Goal: Information Seeking & Learning: Learn about a topic

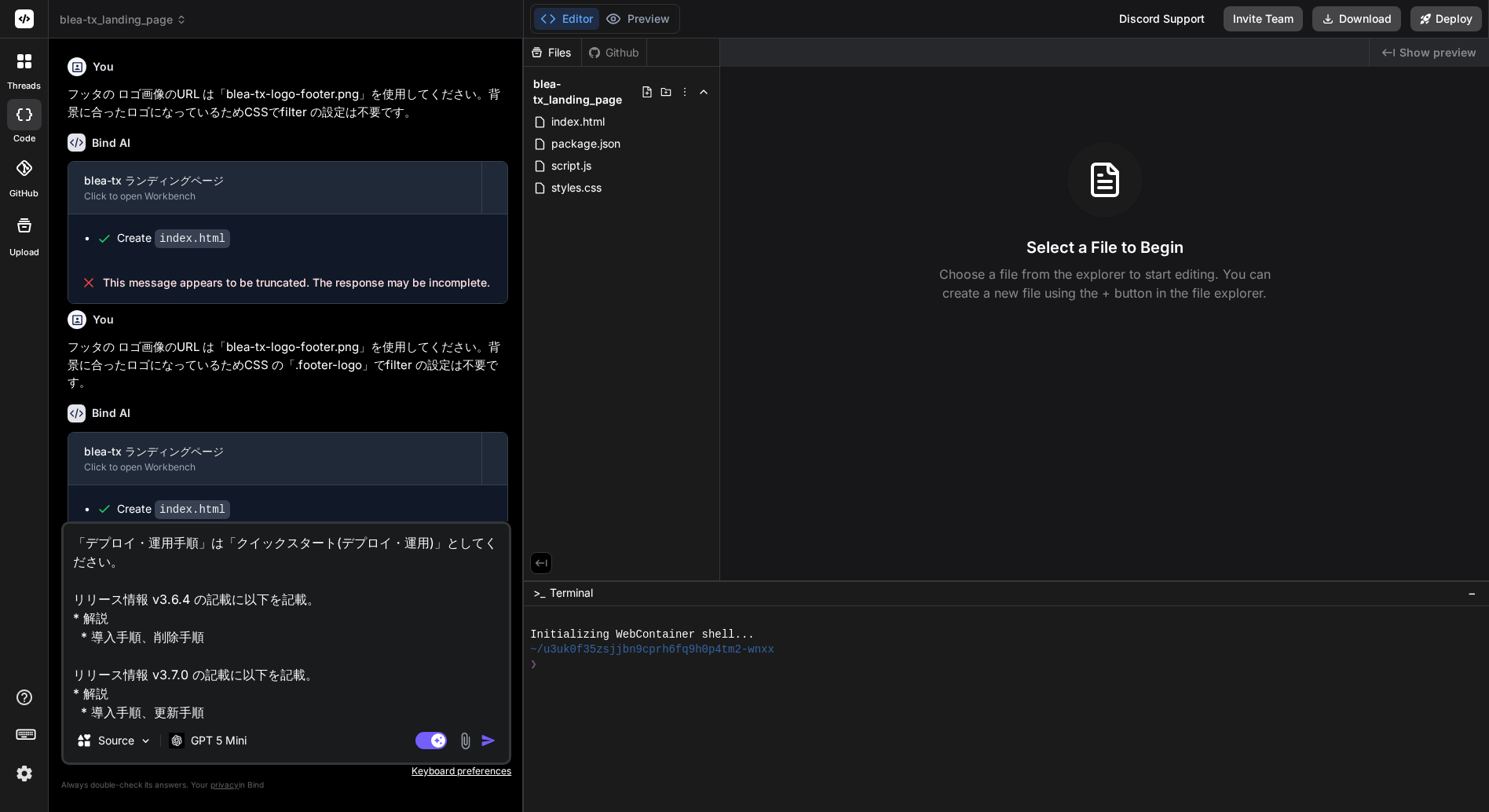
scroll to position [1938, 0]
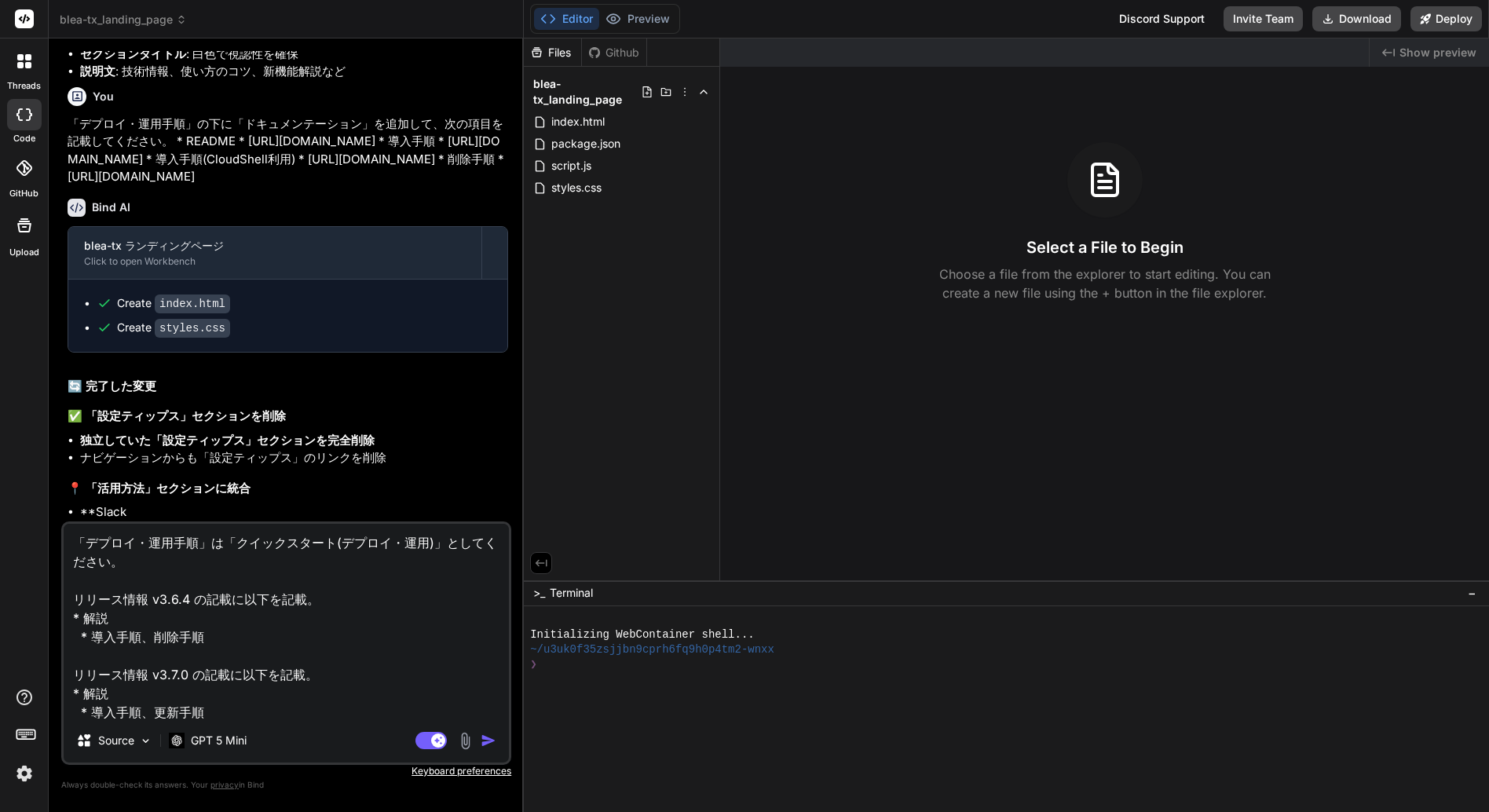
click at [107, 17] on span "blea-tx_landing_page" at bounding box center [123, 19] width 127 height 15
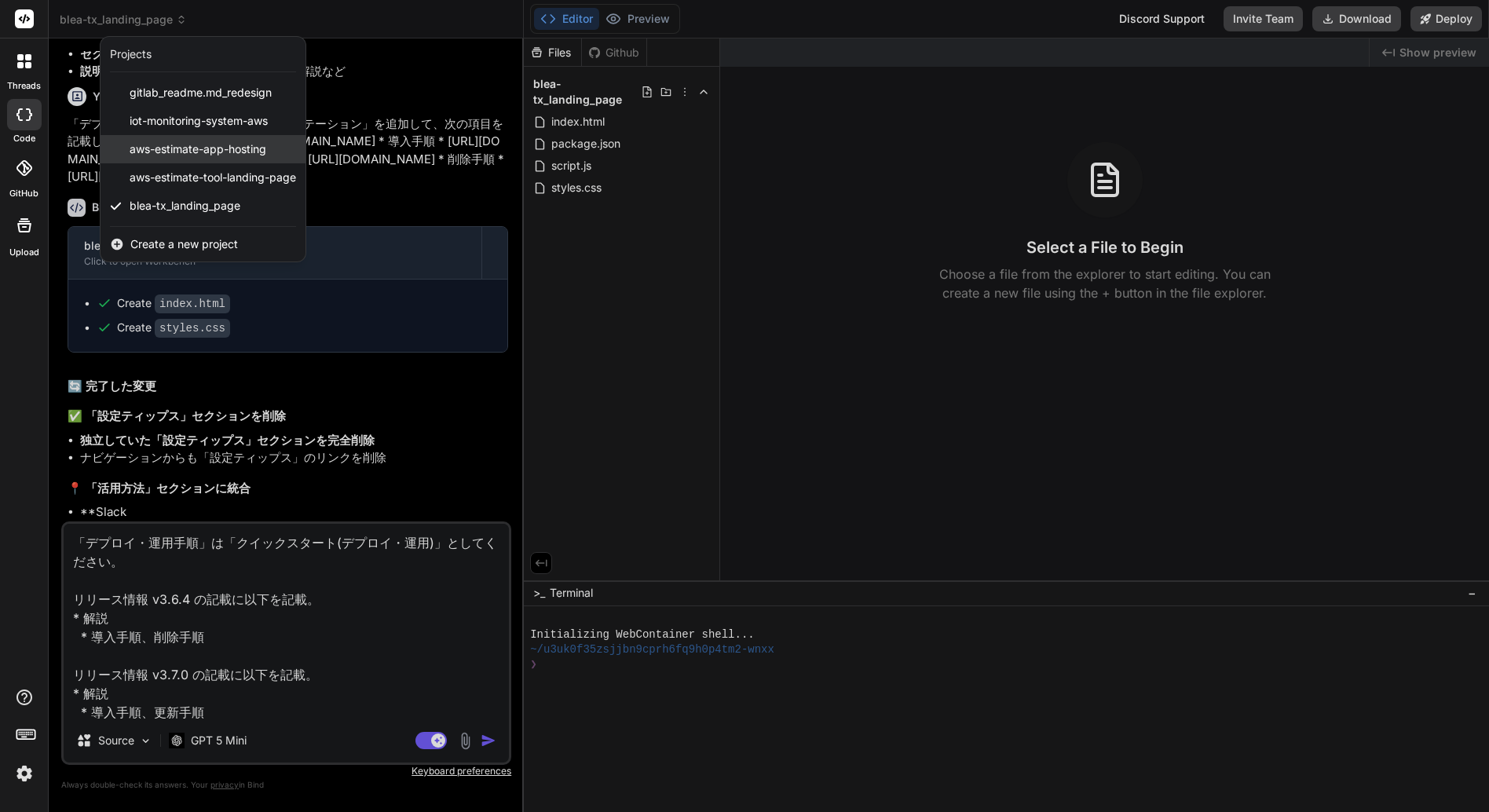
click at [202, 147] on span "aws-estimate-app-hosting" at bounding box center [198, 148] width 137 height 15
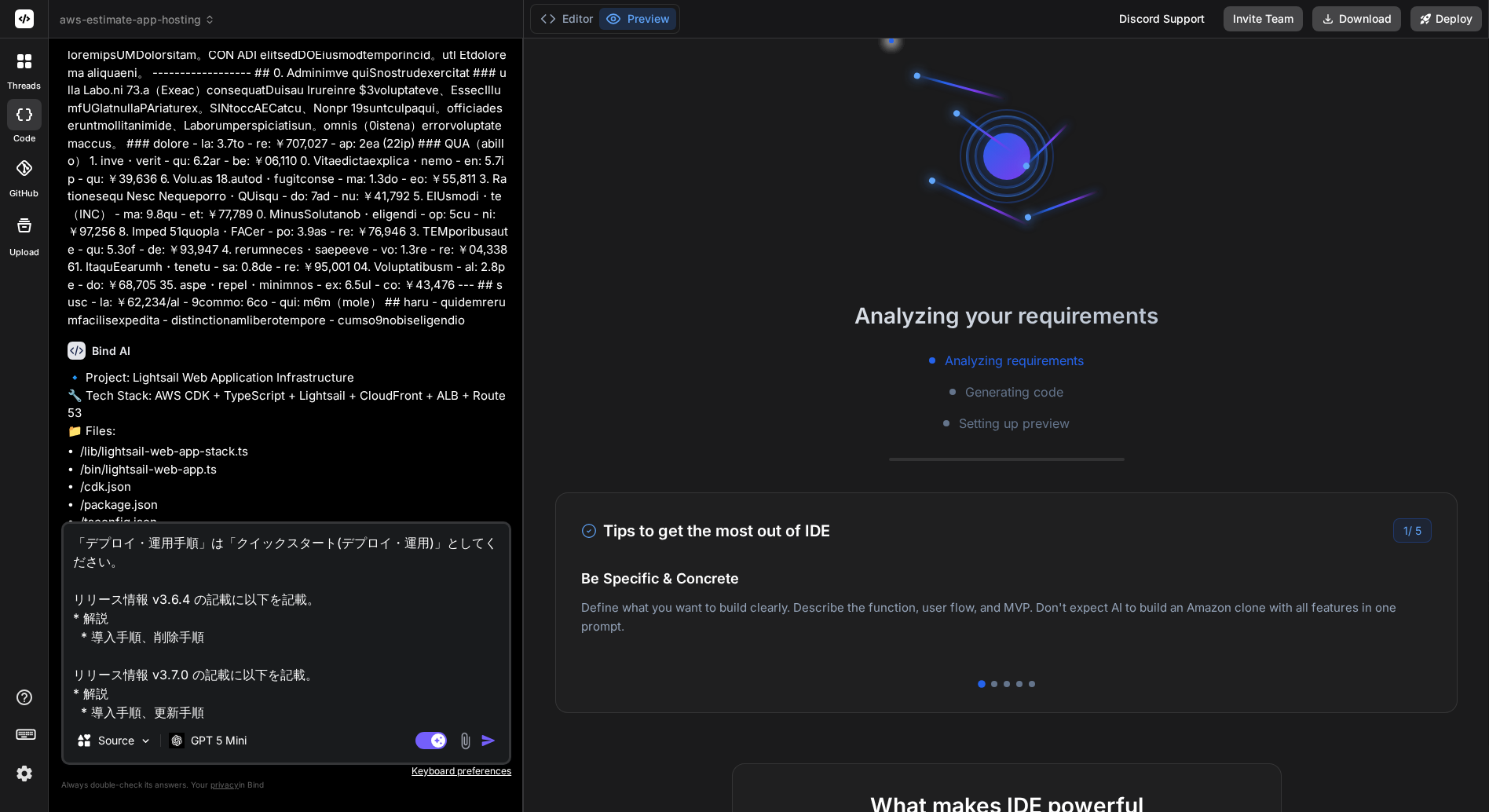
scroll to position [15, 0]
click at [145, 20] on span "aws-estimate-app-hosting" at bounding box center [138, 19] width 156 height 15
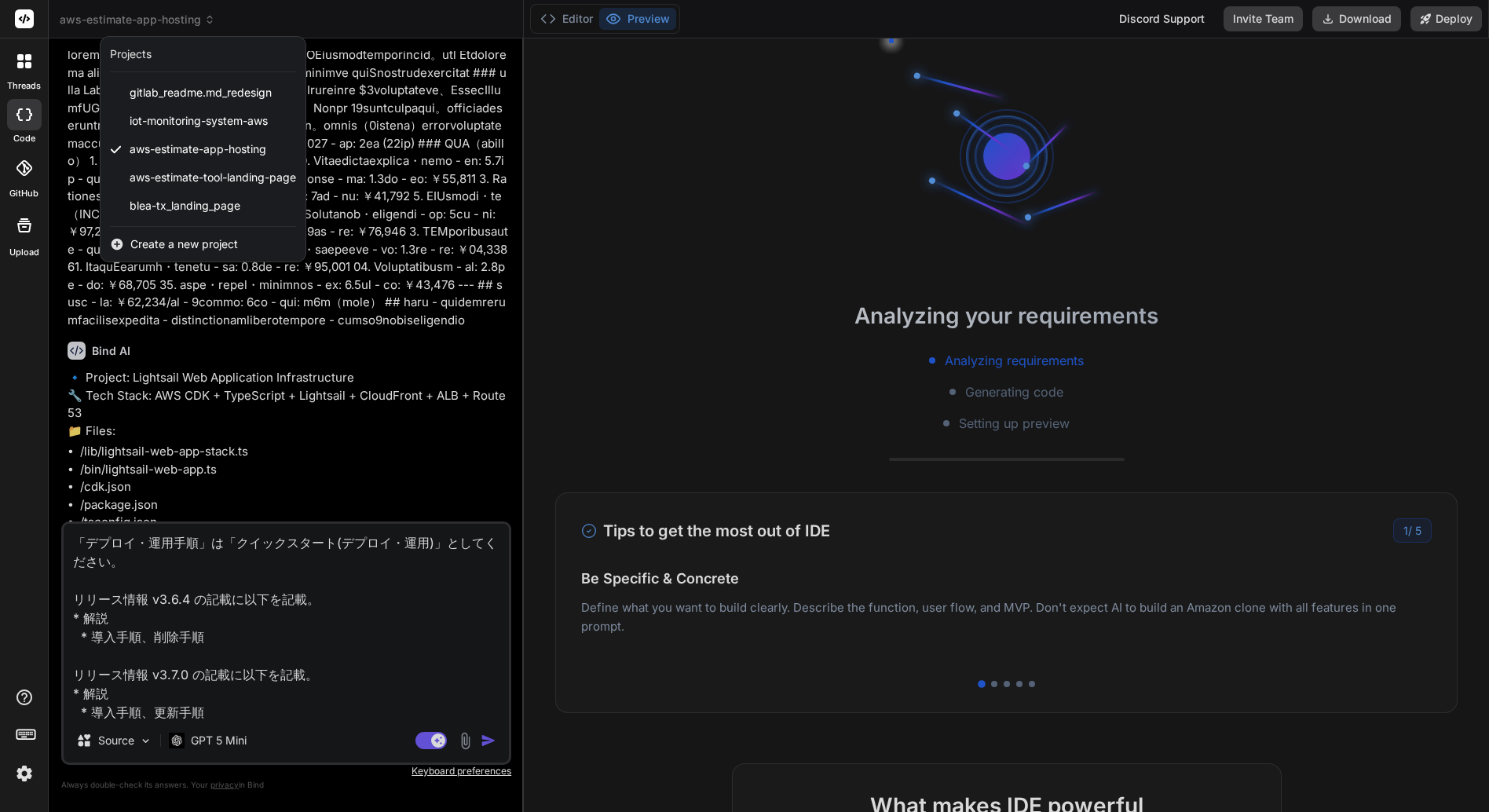
click at [22, 70] on div at bounding box center [24, 61] width 33 height 33
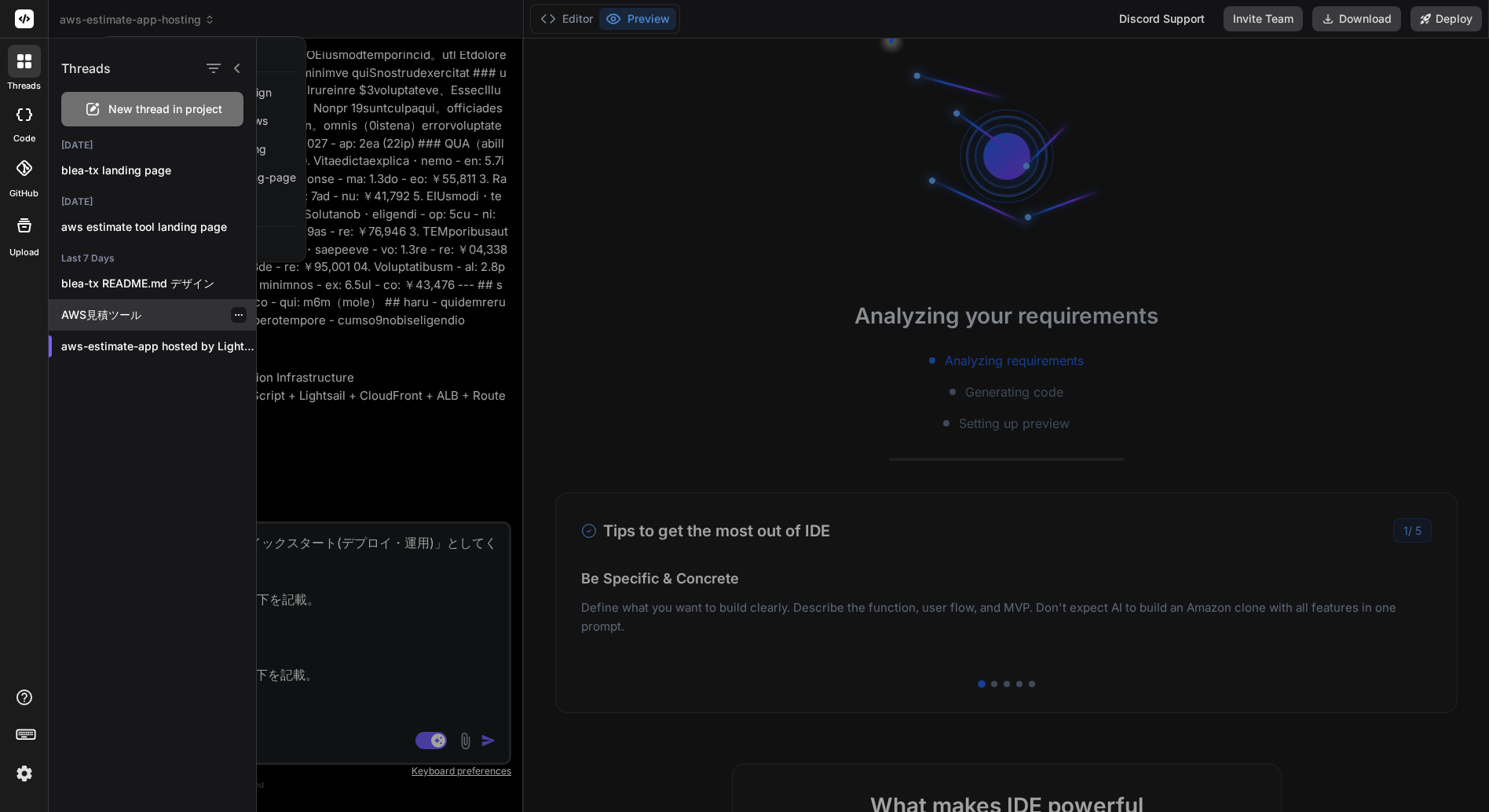
click at [122, 320] on p "AWS見積ツール" at bounding box center [159, 314] width 195 height 15
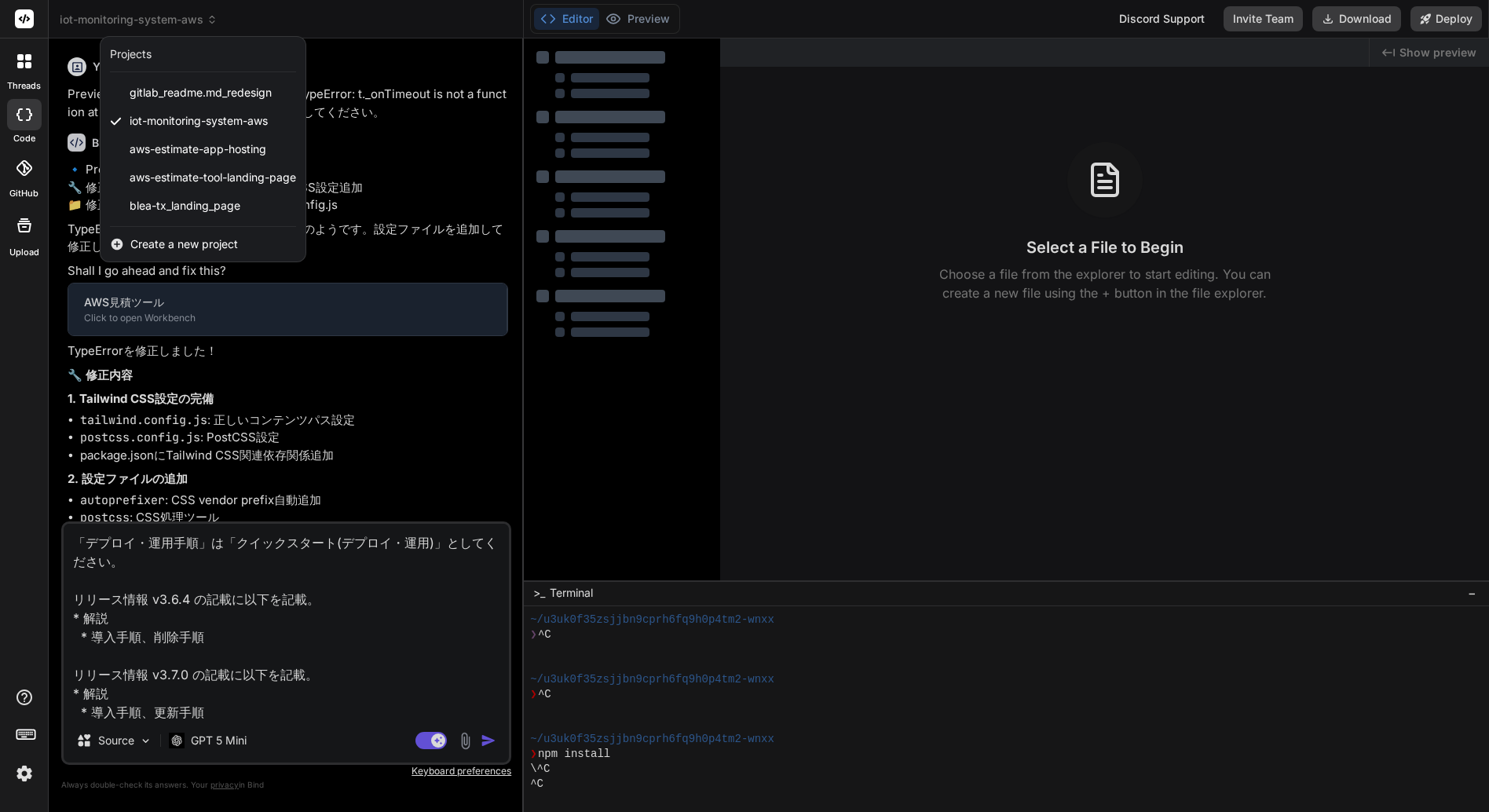
scroll to position [105, 0]
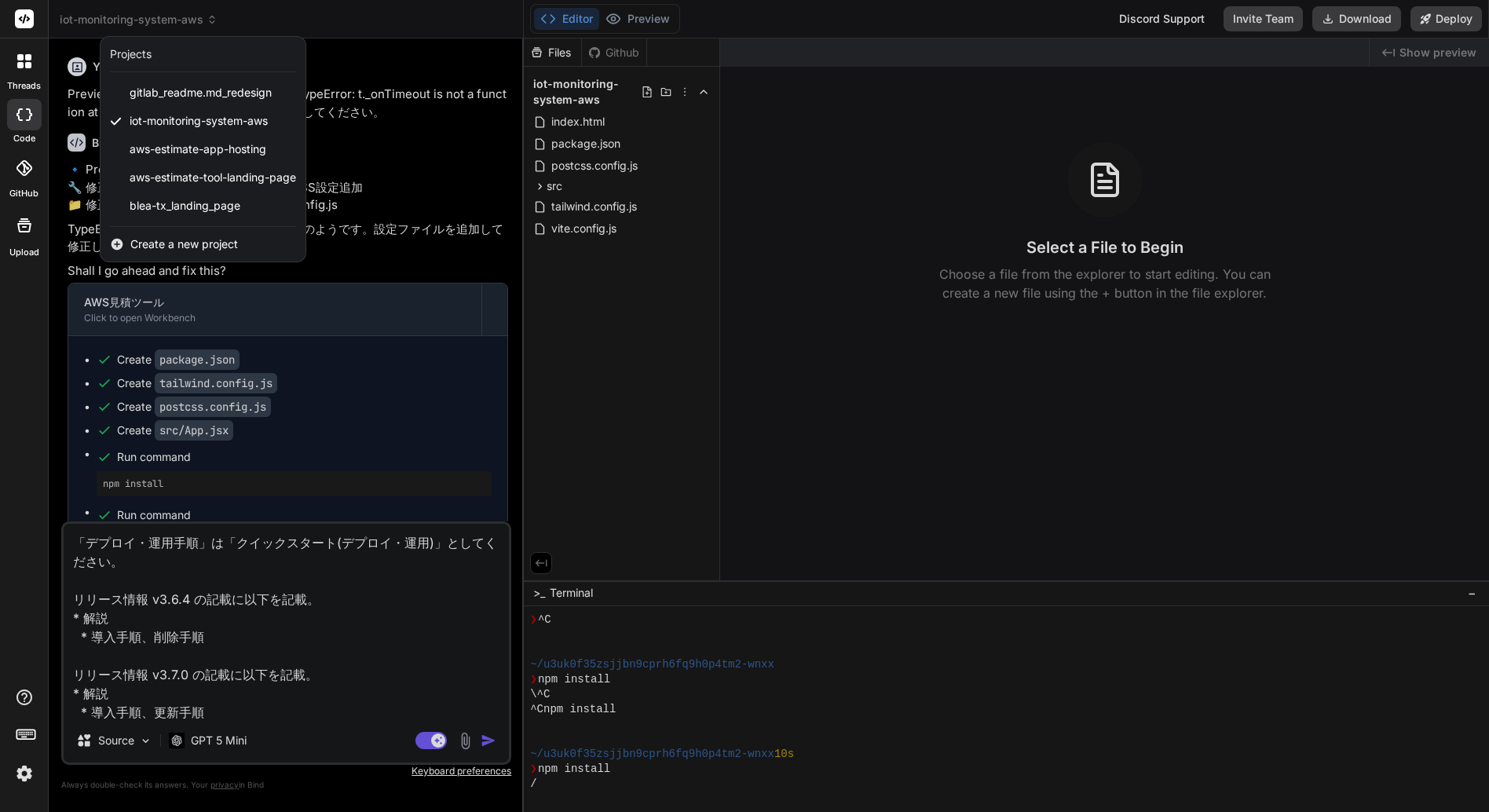
click at [152, 19] on div at bounding box center [744, 406] width 1489 height 812
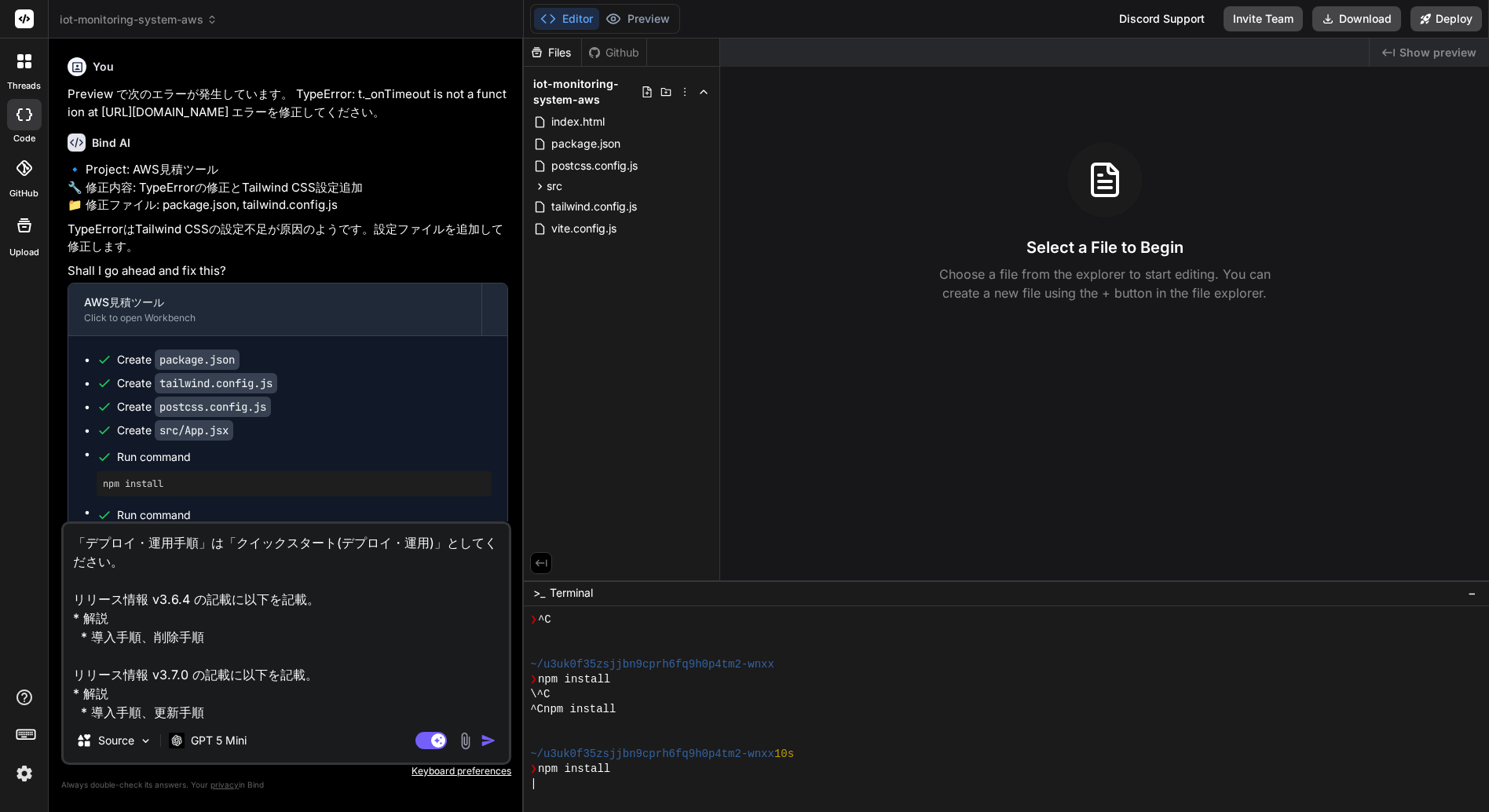
click at [152, 19] on span "iot-monitoring-system-aws" at bounding box center [139, 19] width 158 height 15
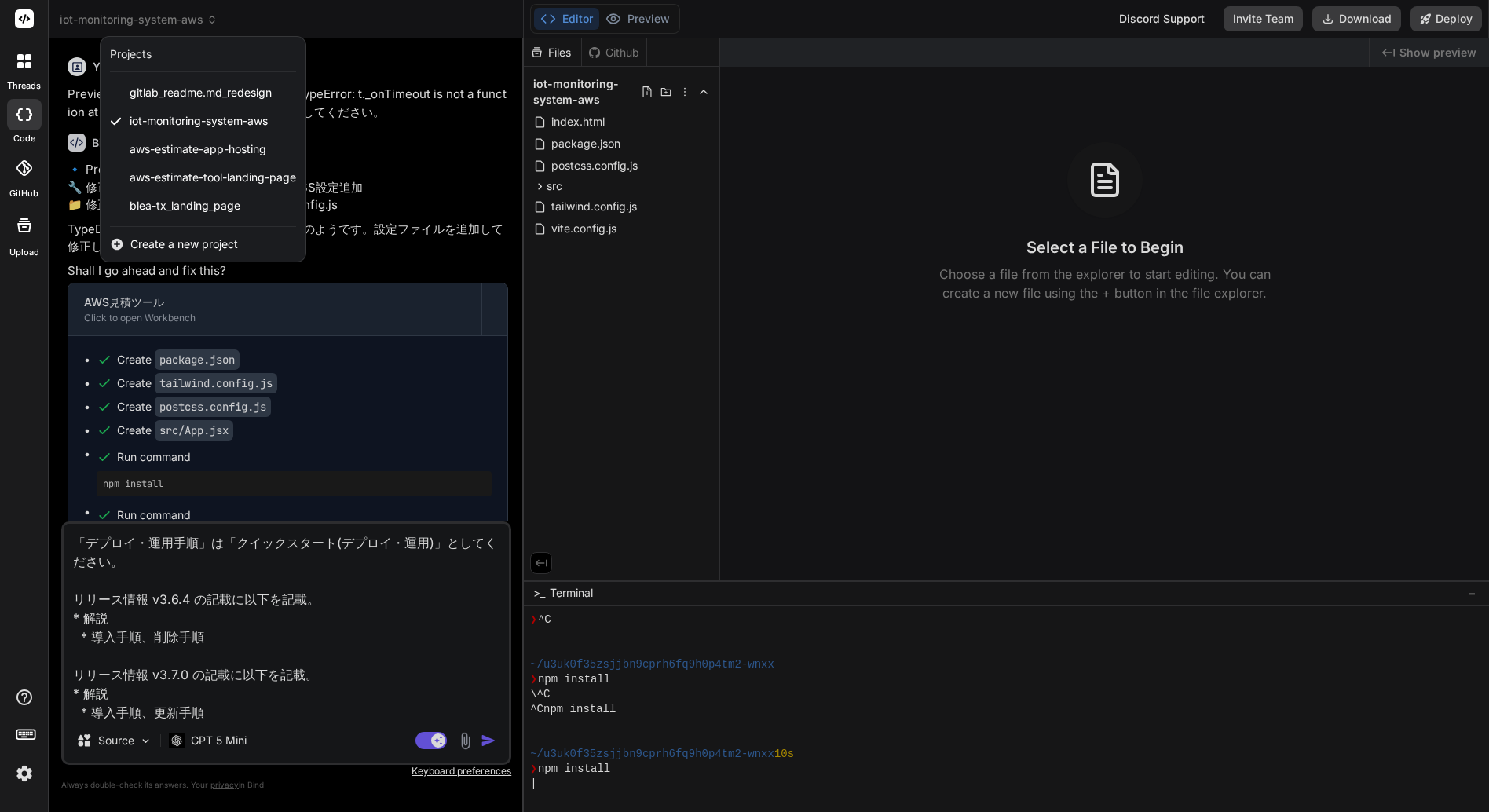
click at [370, 225] on div at bounding box center [744, 406] width 1489 height 812
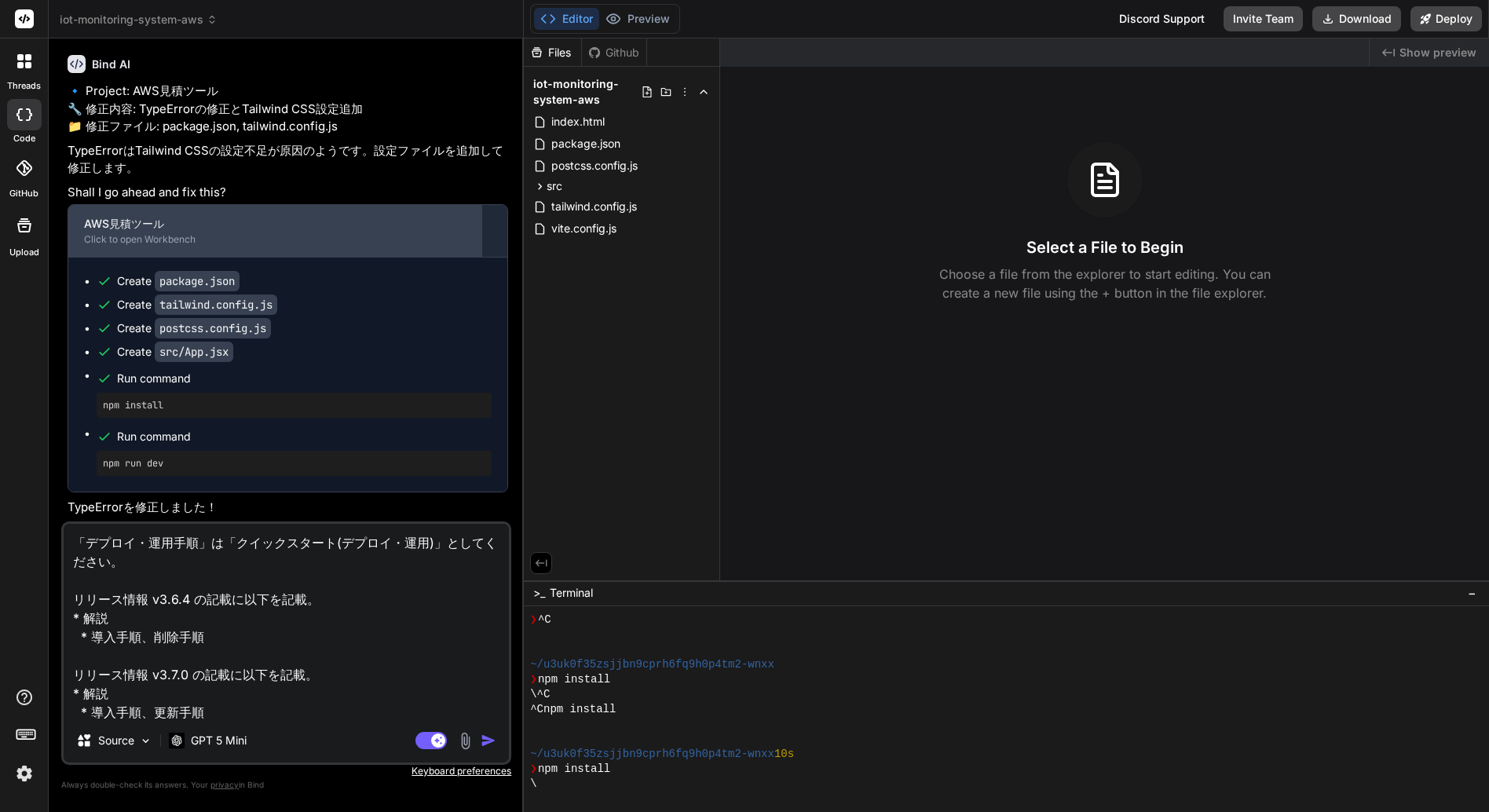
scroll to position [0, 0]
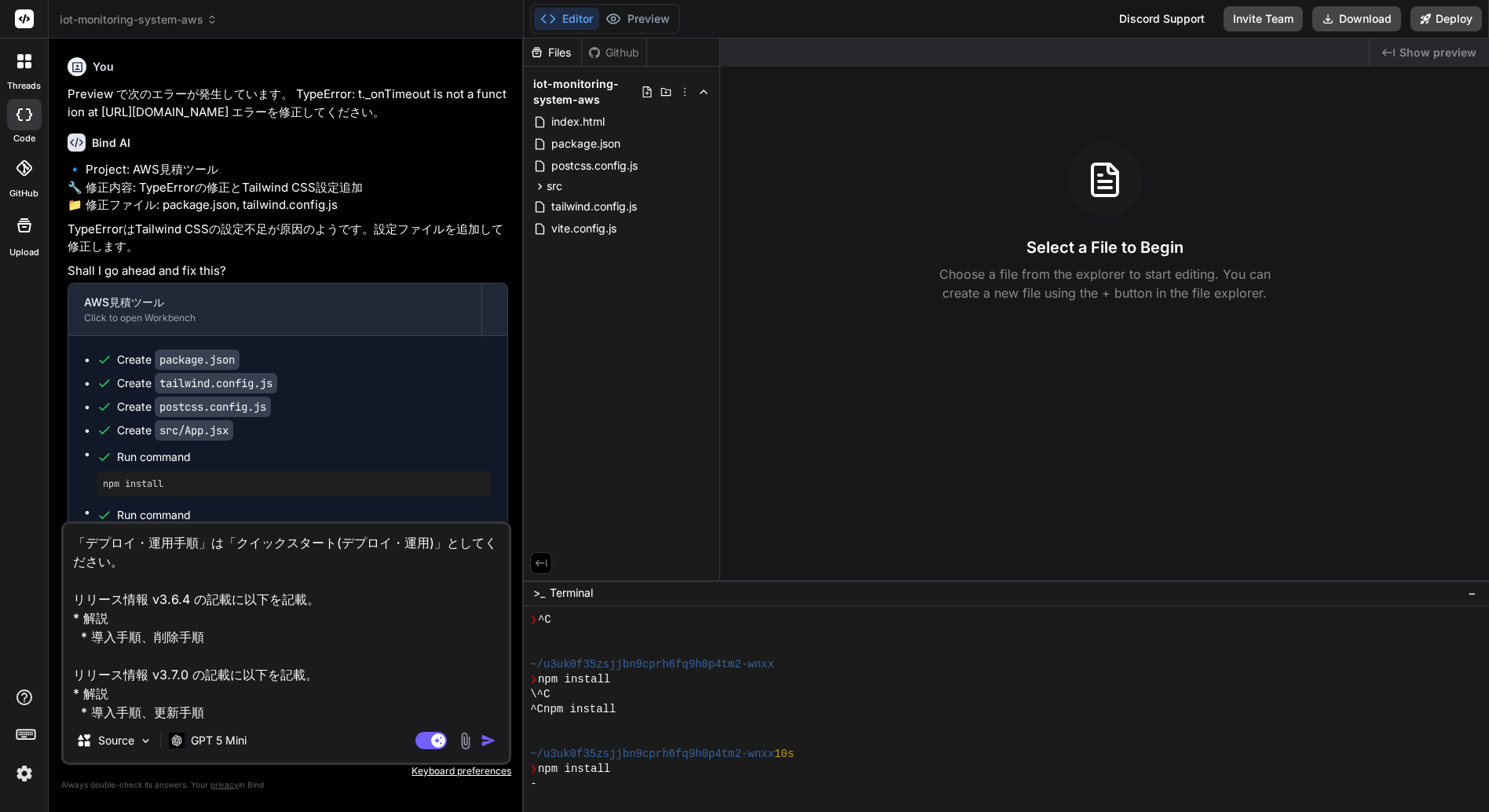
click at [32, 126] on div at bounding box center [24, 114] width 35 height 32
click at [132, 20] on span "iot-monitoring-system-aws" at bounding box center [139, 19] width 158 height 15
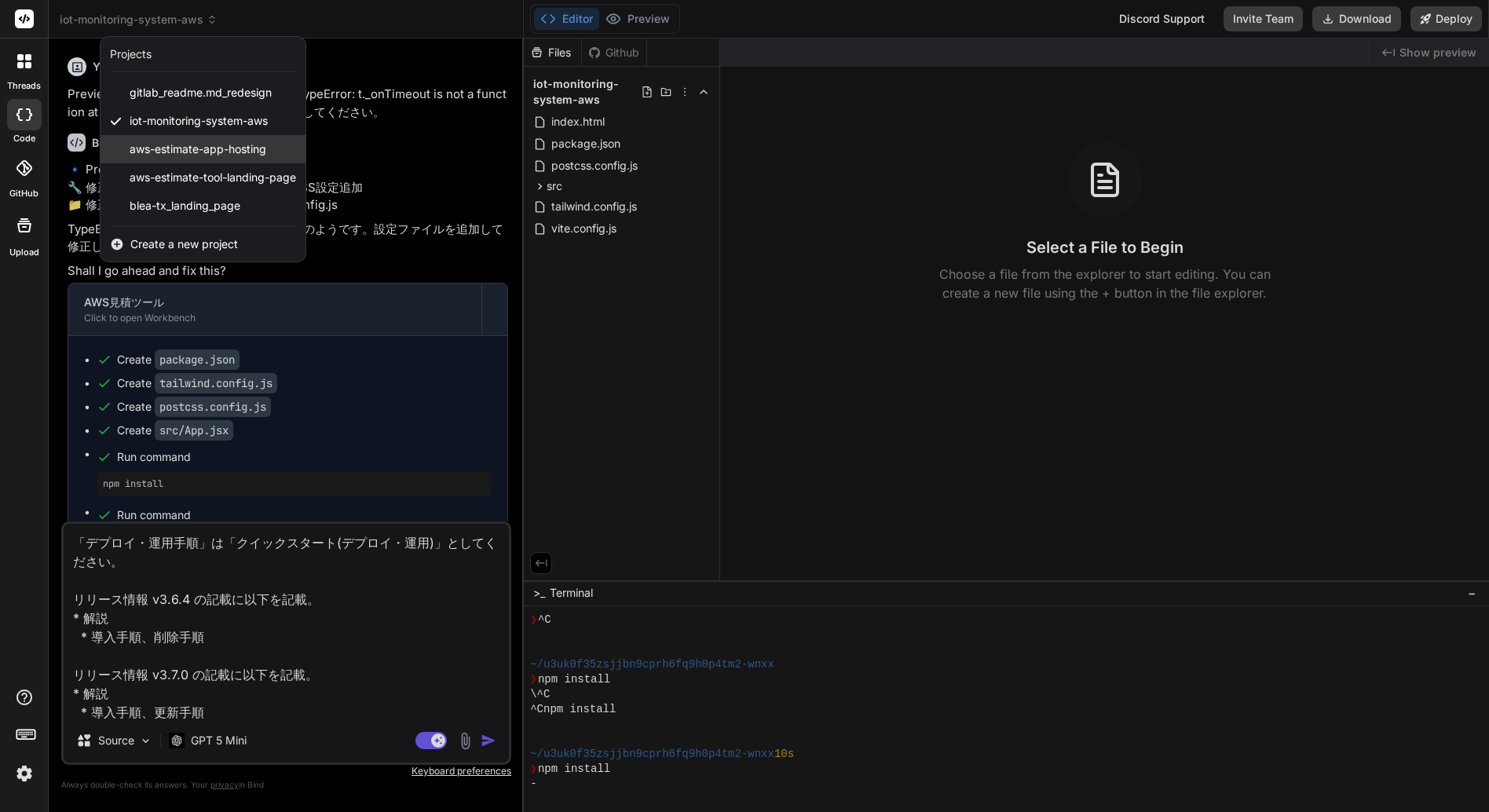
click at [188, 147] on span "aws-estimate-app-hosting" at bounding box center [198, 148] width 137 height 15
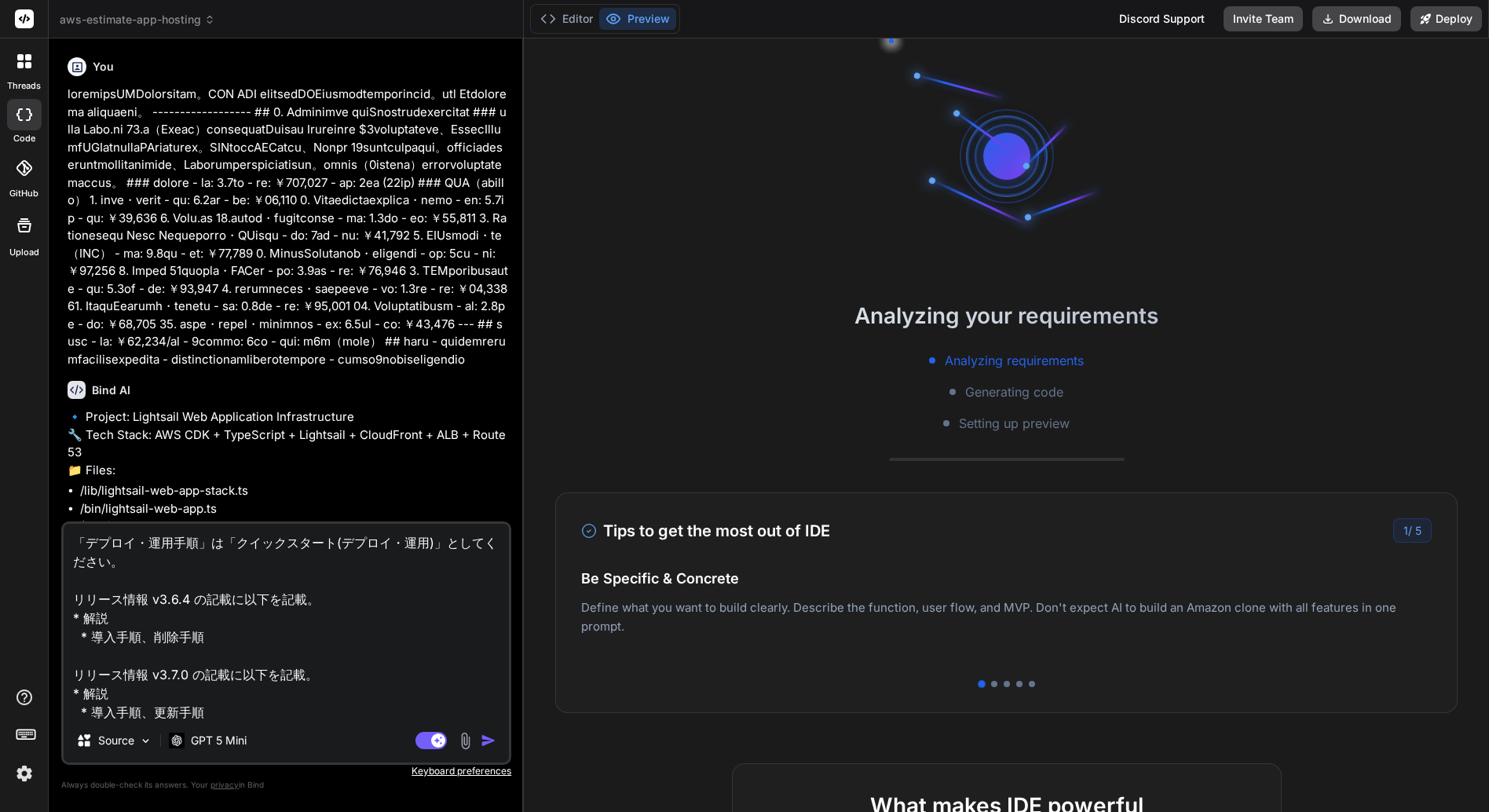
scroll to position [238, 0]
click at [139, 22] on span "aws-estimate-app-hosting" at bounding box center [138, 19] width 156 height 15
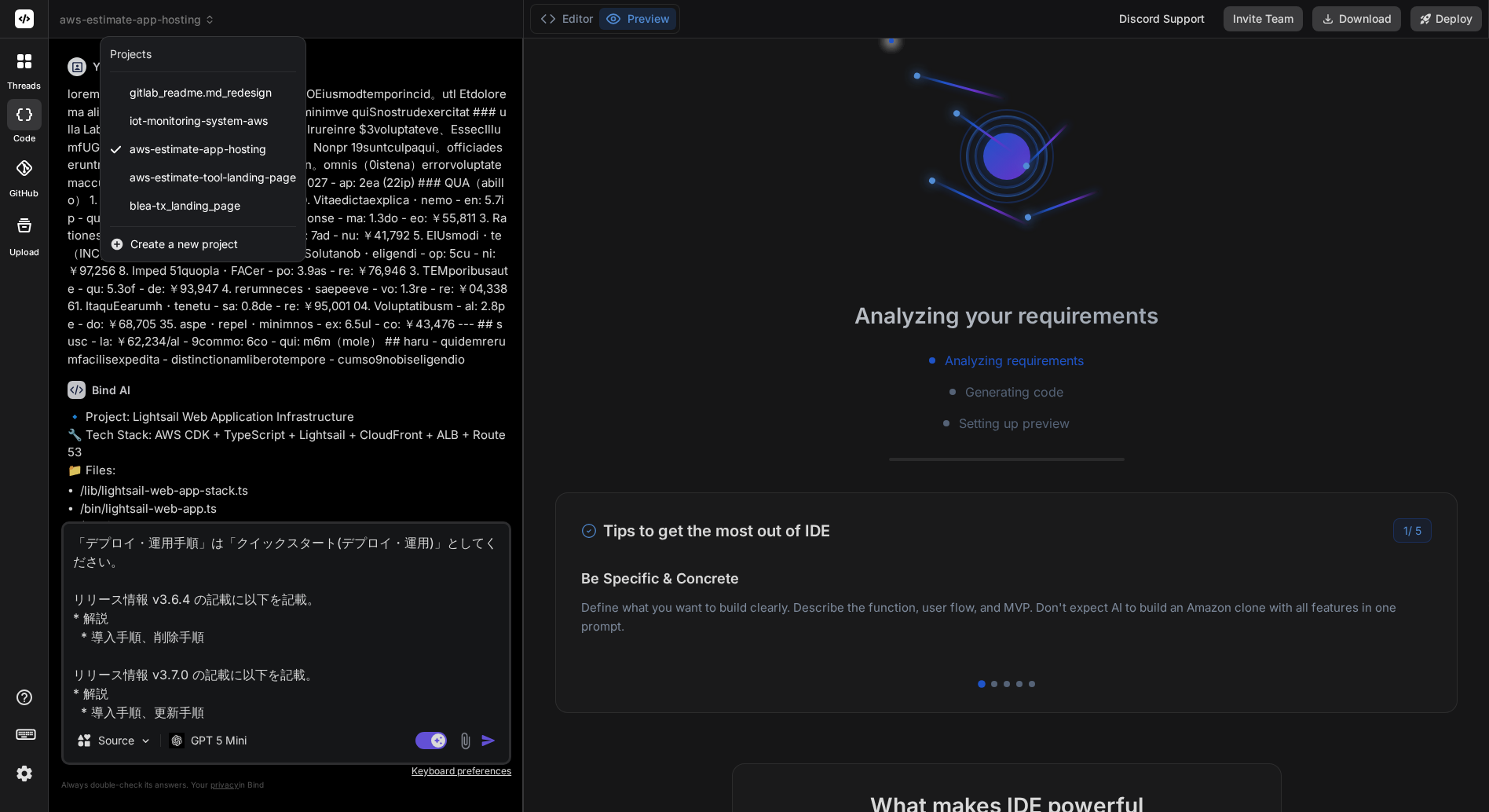
click at [72, 151] on div at bounding box center [744, 406] width 1489 height 812
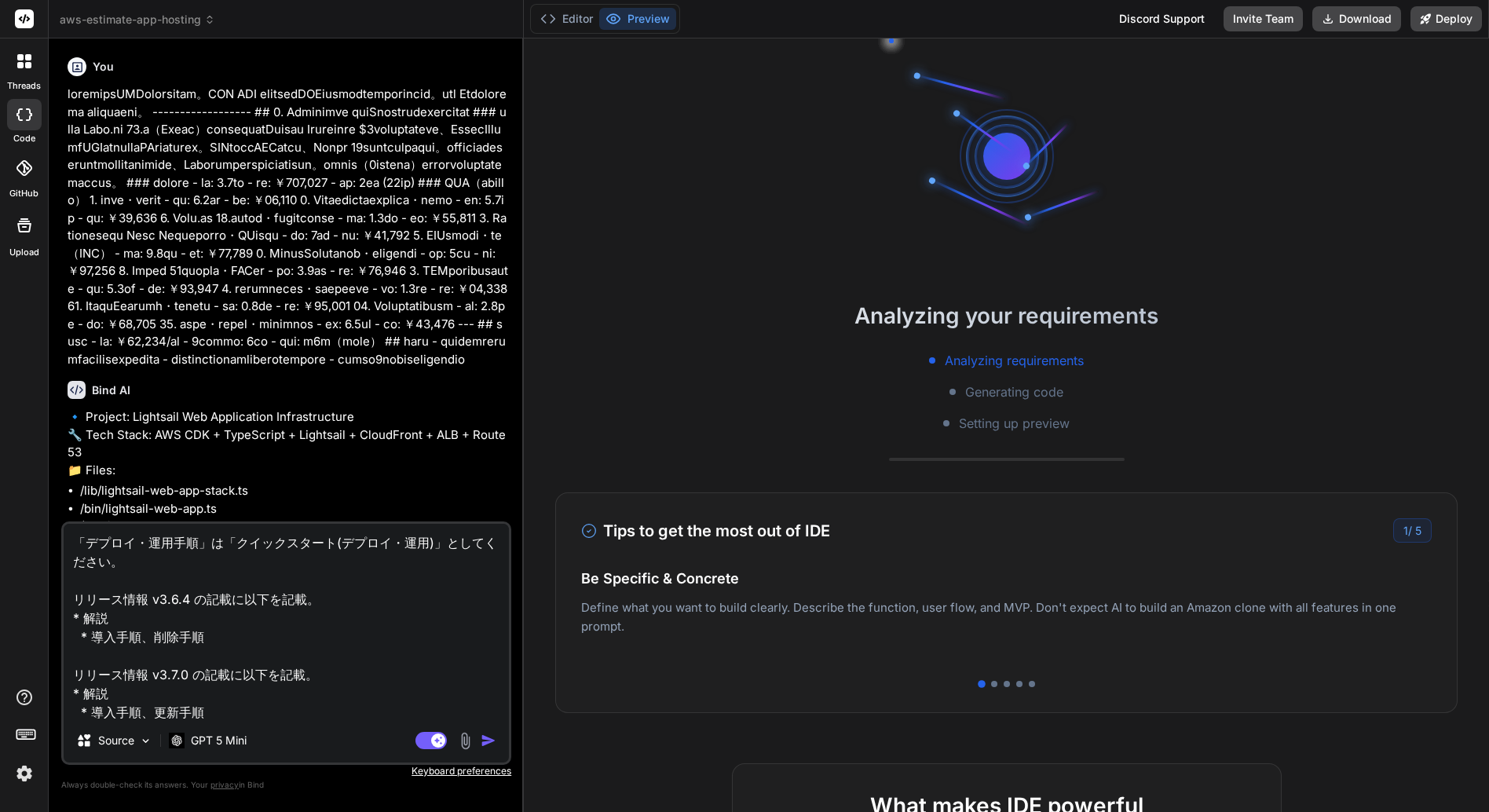
click at [33, 173] on div at bounding box center [24, 168] width 35 height 35
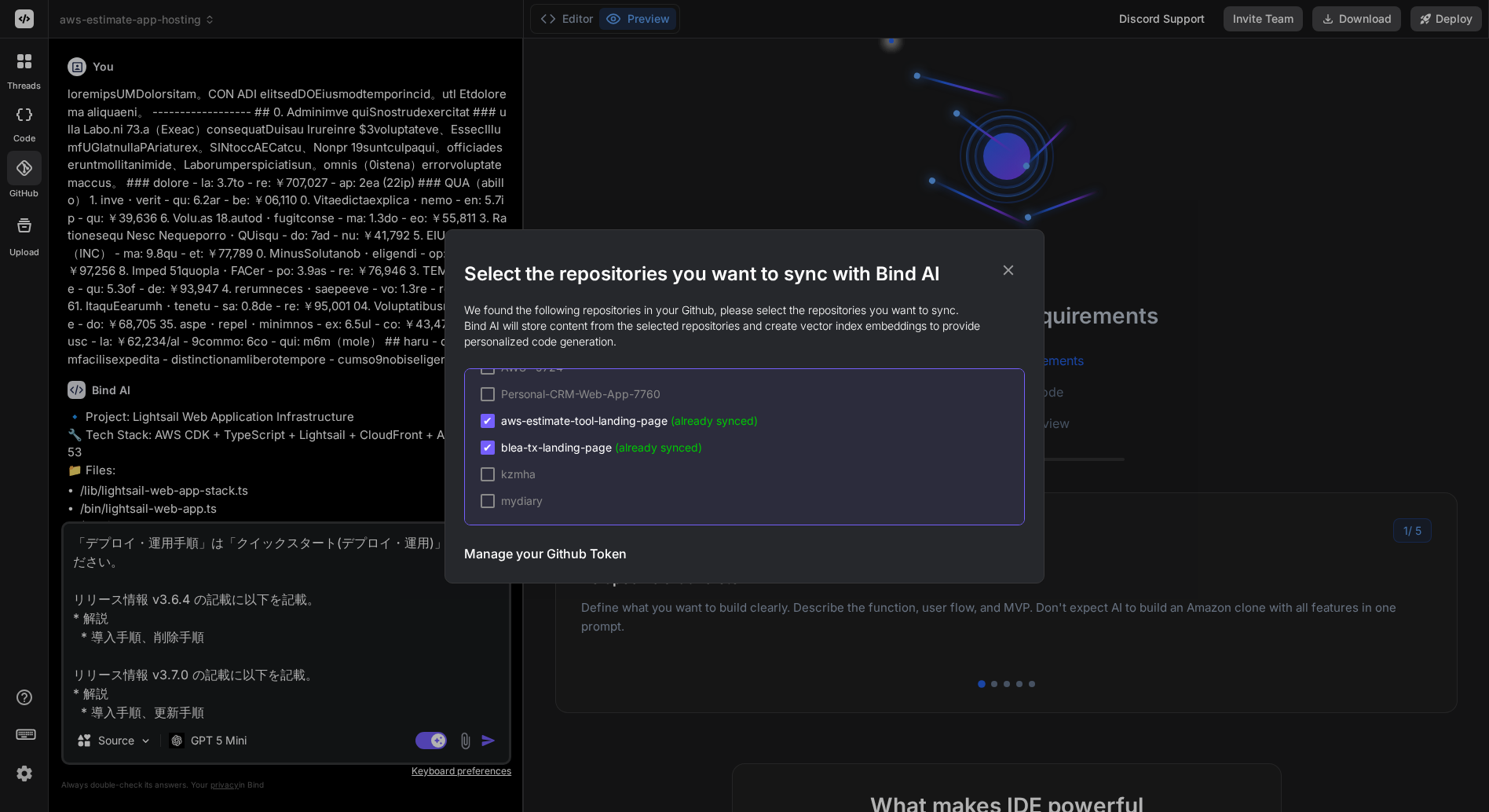
scroll to position [0, 0]
click at [1012, 271] on icon at bounding box center [1008, 270] width 17 height 17
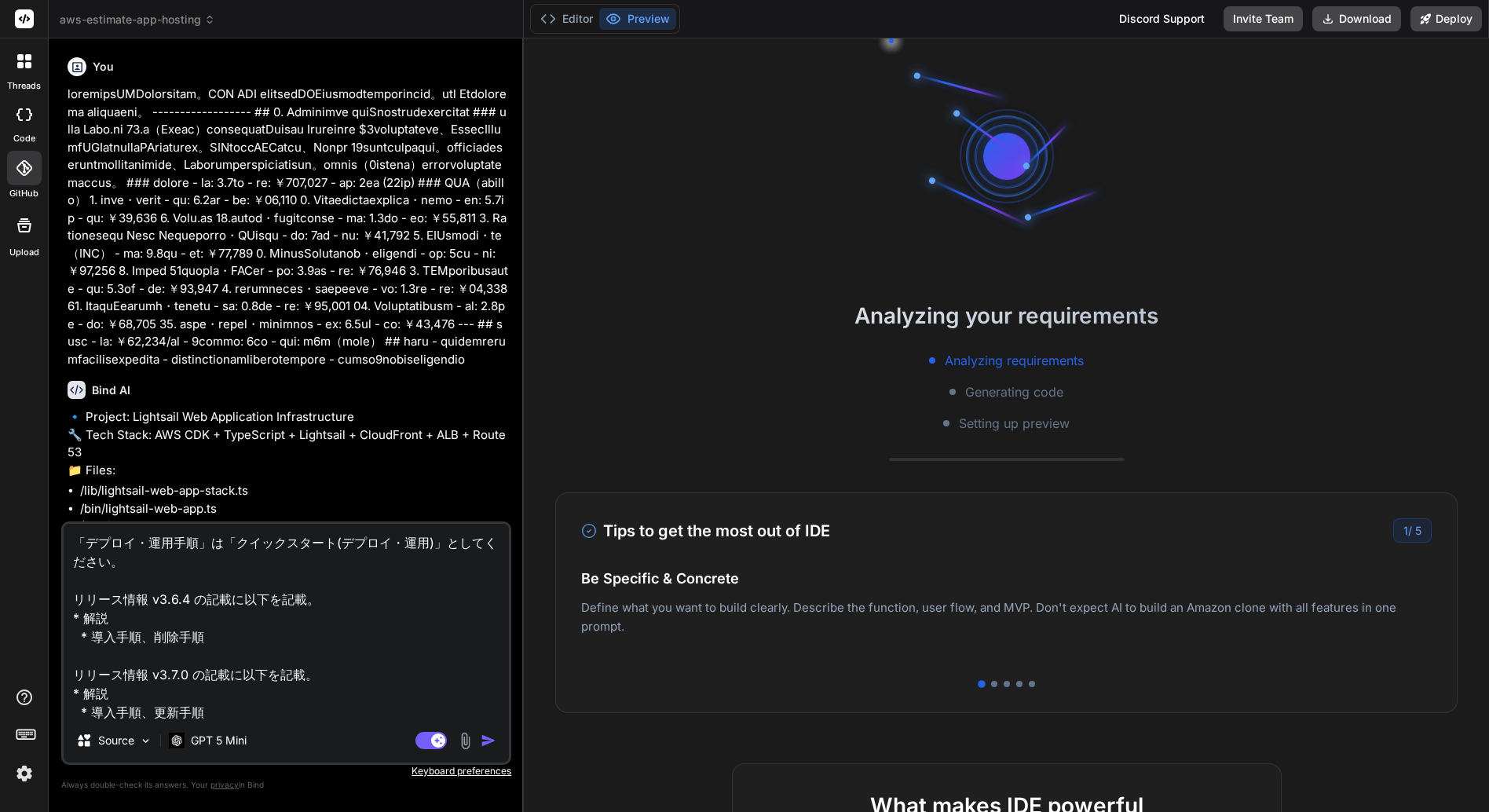
click at [26, 130] on div at bounding box center [24, 114] width 35 height 32
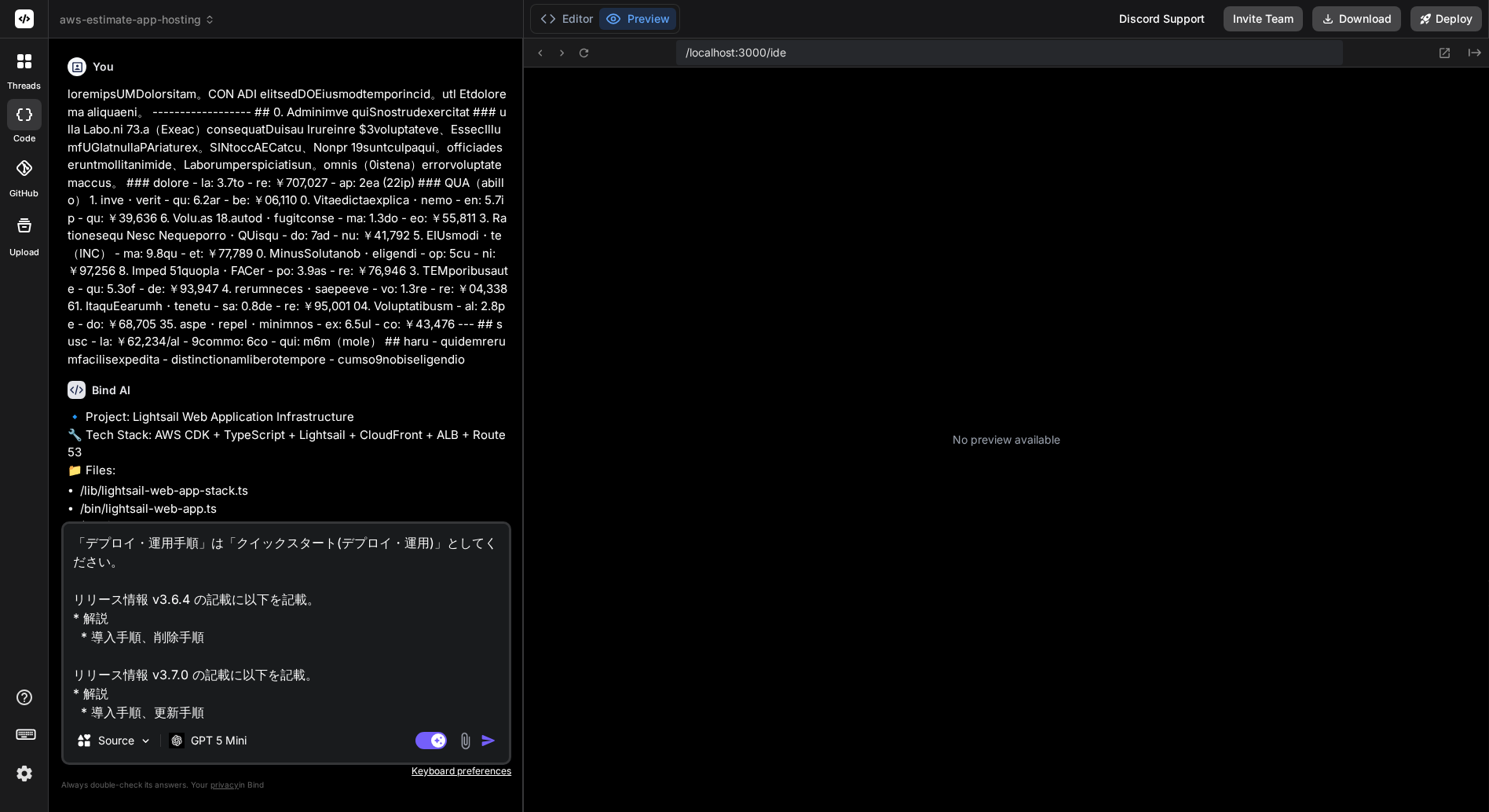
type textarea "x"
